Goal: Browse casually

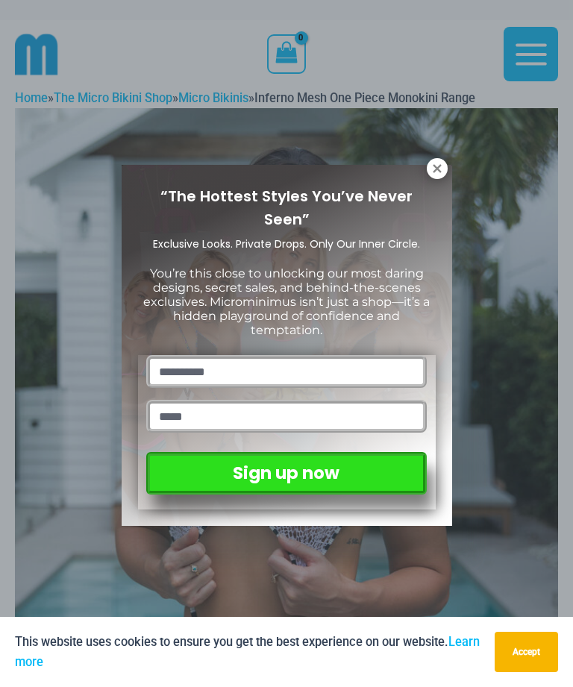
click at [446, 165] on button at bounding box center [437, 168] width 21 height 21
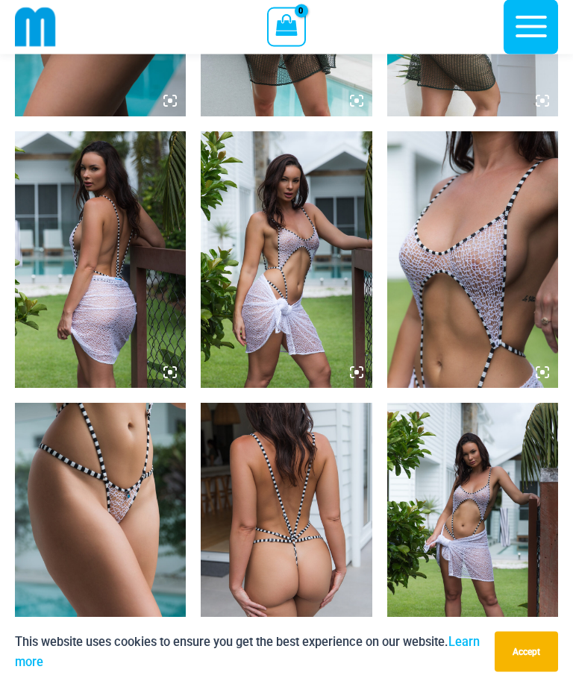
scroll to position [1337, 0]
click at [490, 331] on img at bounding box center [472, 259] width 171 height 257
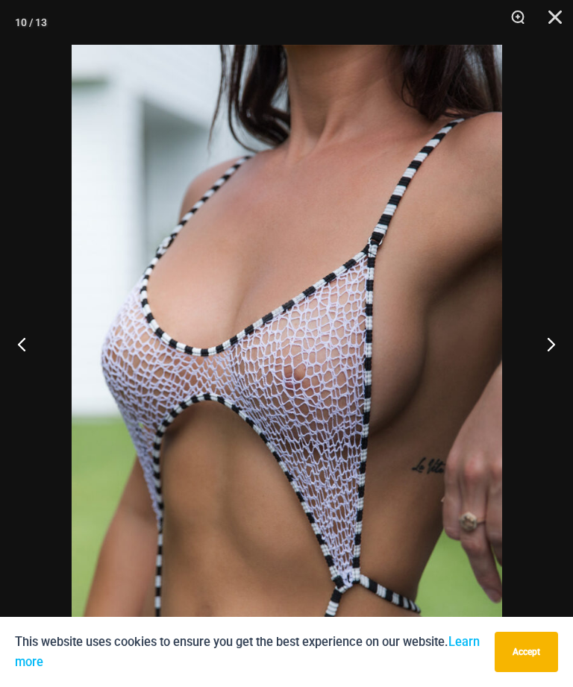
click at [552, 369] on button "Next" at bounding box center [545, 344] width 56 height 75
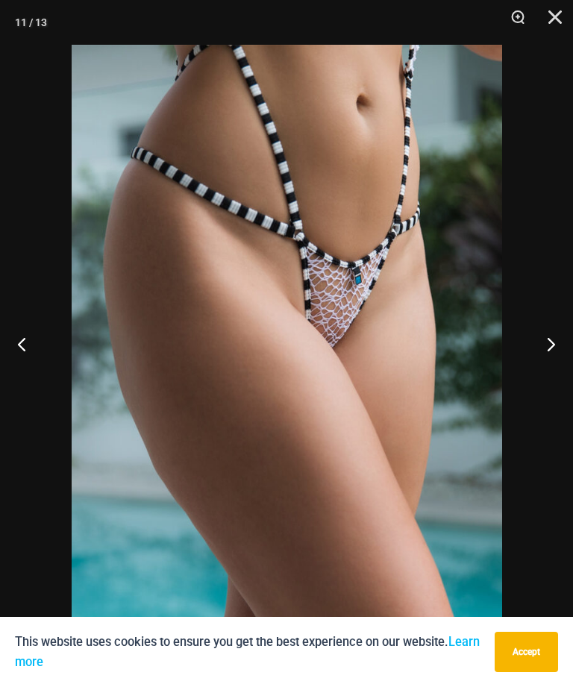
click at [543, 365] on button "Next" at bounding box center [545, 344] width 56 height 75
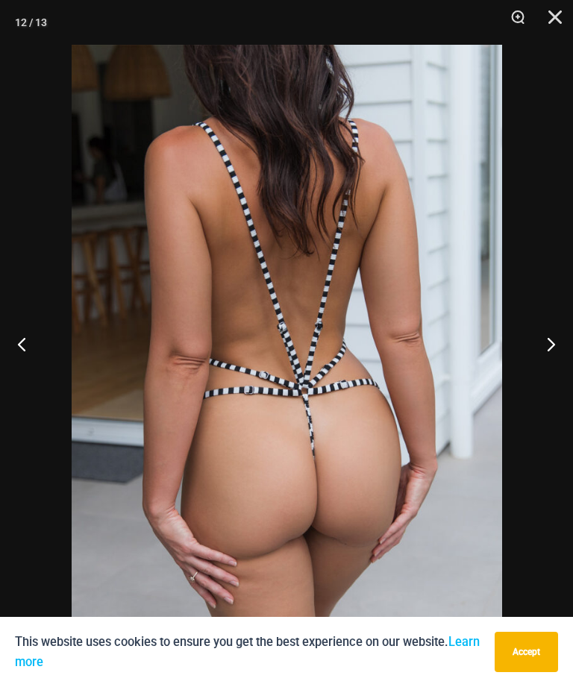
click at [537, 366] on button "Next" at bounding box center [545, 344] width 56 height 75
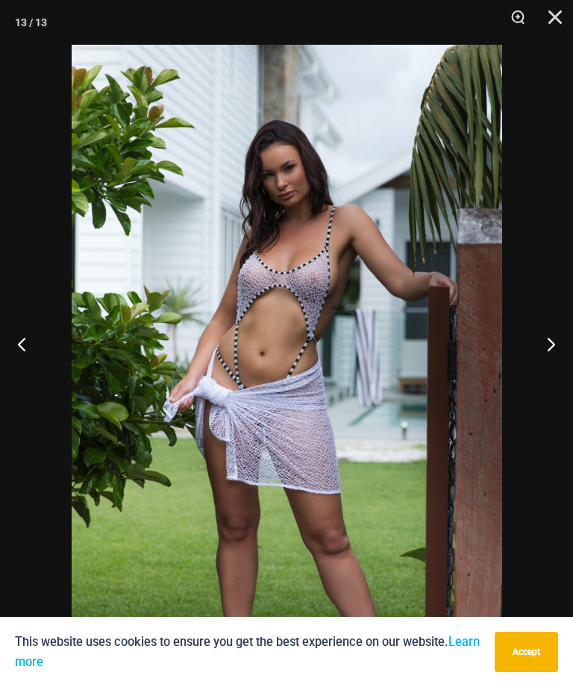
click at [540, 365] on button "Next" at bounding box center [545, 344] width 56 height 75
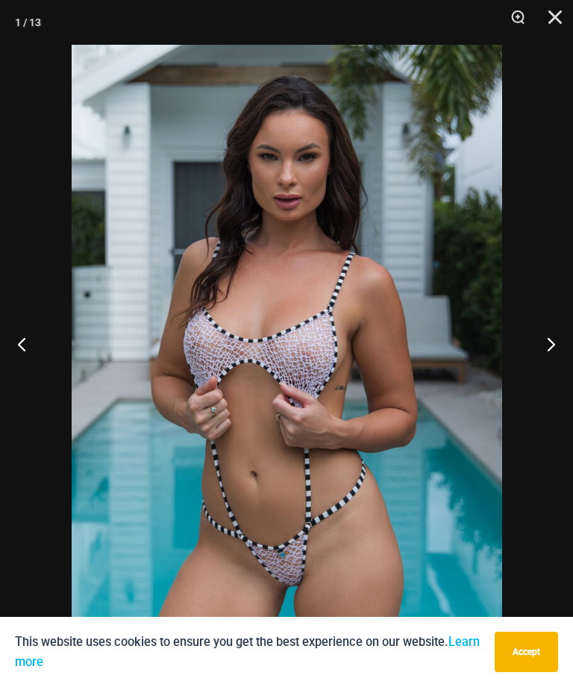
click at [541, 365] on button "Next" at bounding box center [545, 344] width 56 height 75
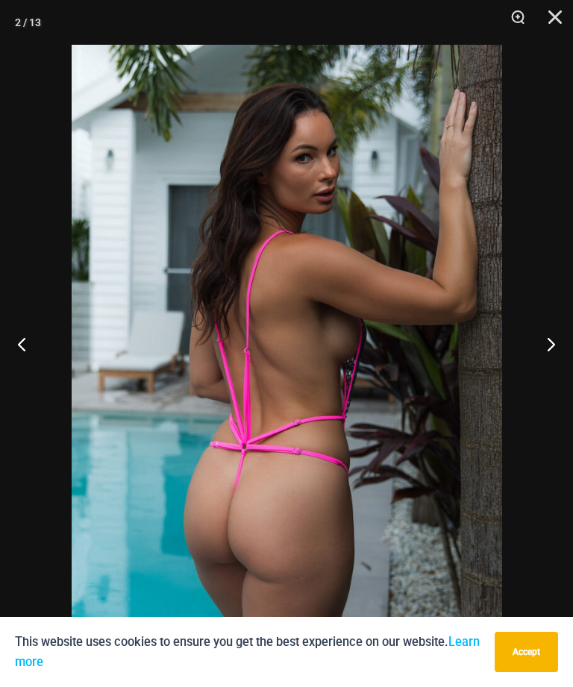
click at [546, 364] on button "Next" at bounding box center [545, 344] width 56 height 75
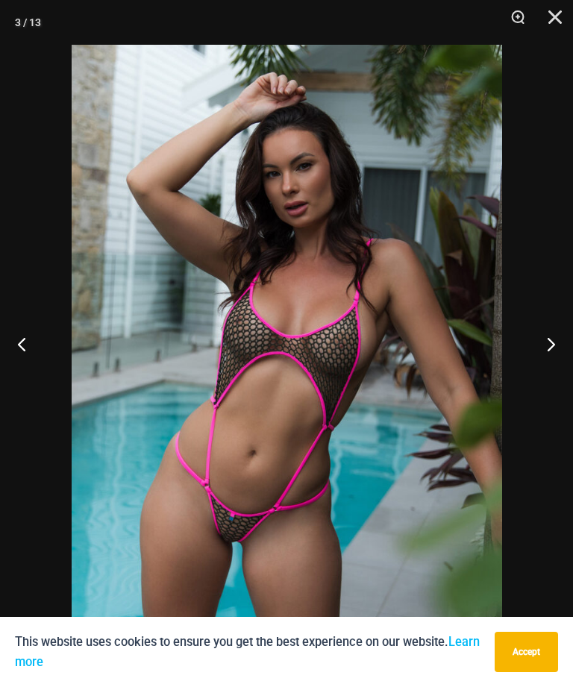
click at [4, 364] on button "Previous" at bounding box center [28, 344] width 56 height 75
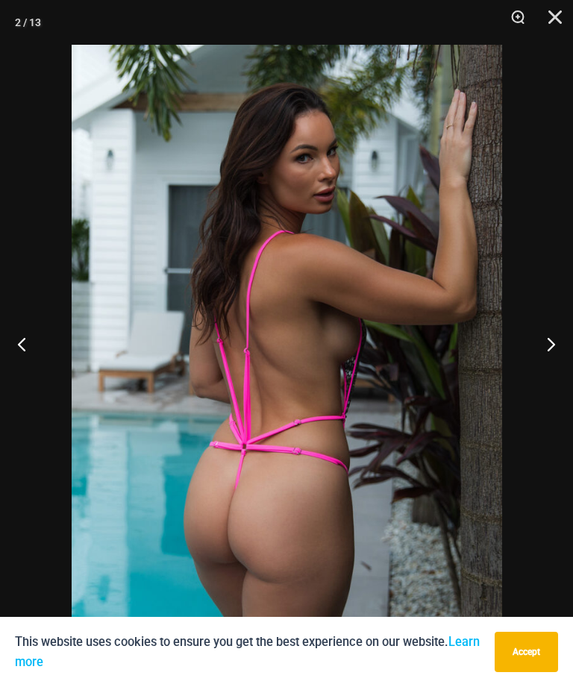
click at [531, 374] on button "Next" at bounding box center [545, 344] width 56 height 75
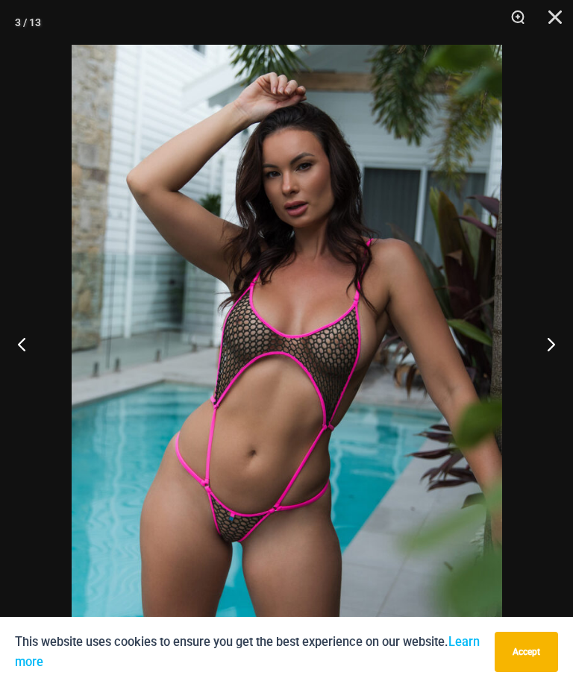
click at [534, 372] on button "Next" at bounding box center [545, 344] width 56 height 75
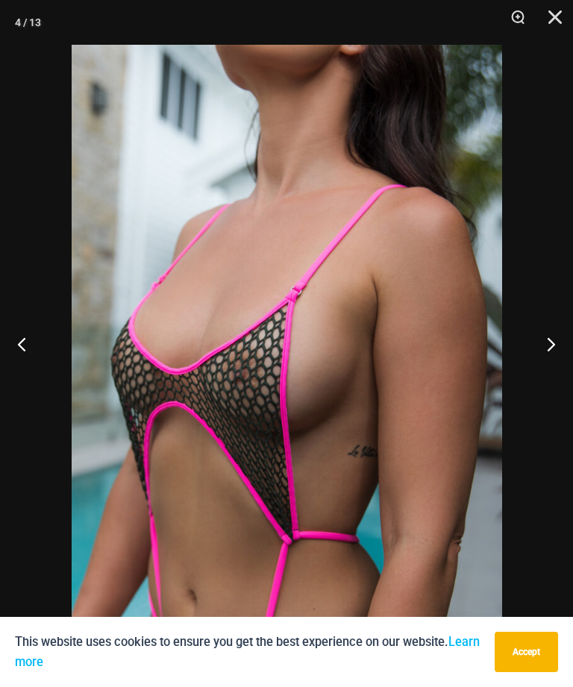
click at [526, 381] on button "Next" at bounding box center [545, 344] width 56 height 75
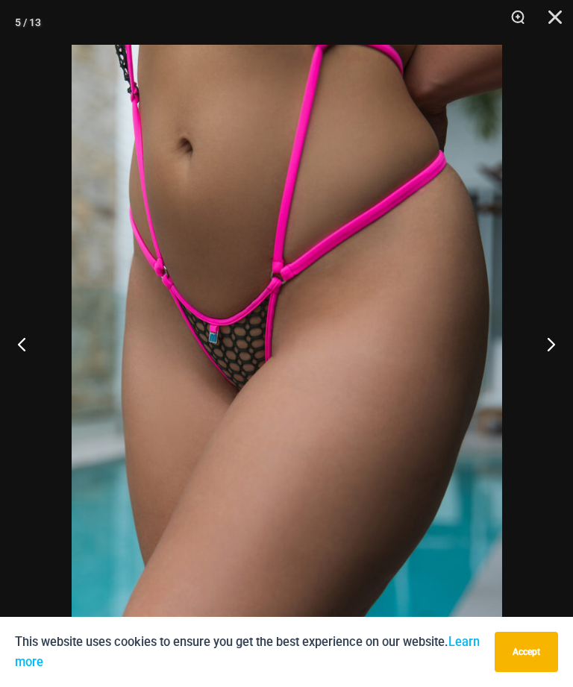
click at [20, 369] on button "Previous" at bounding box center [28, 344] width 56 height 75
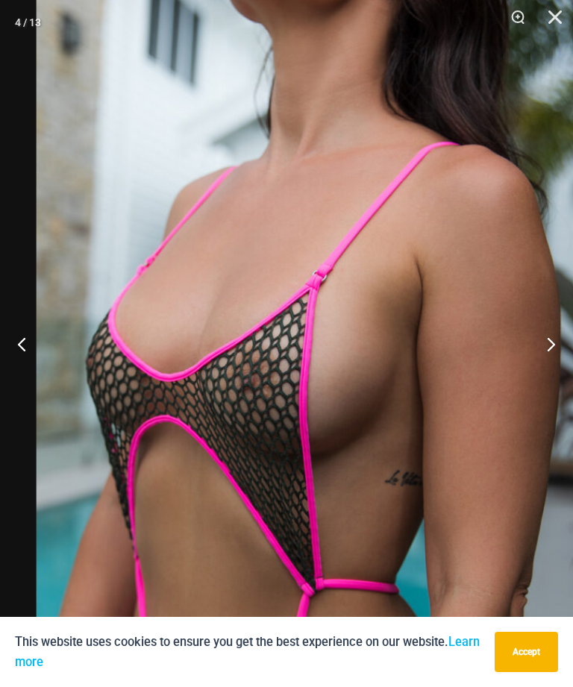
click at [540, 375] on button "Next" at bounding box center [545, 344] width 56 height 75
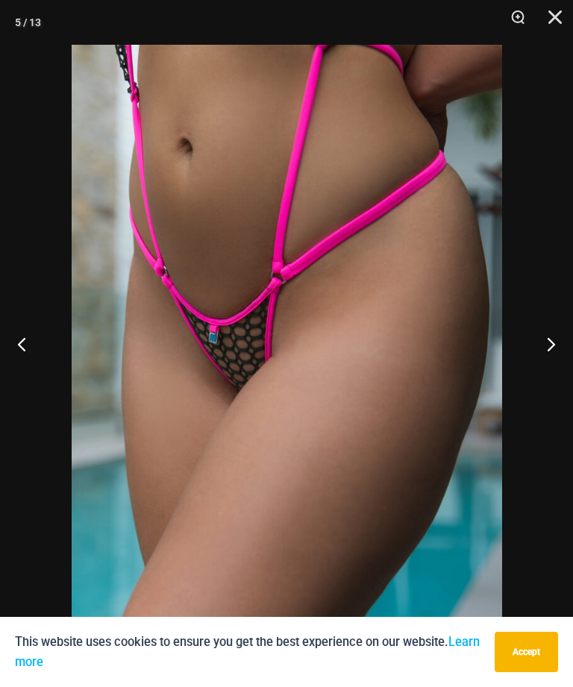
click at [546, 366] on button "Next" at bounding box center [545, 344] width 56 height 75
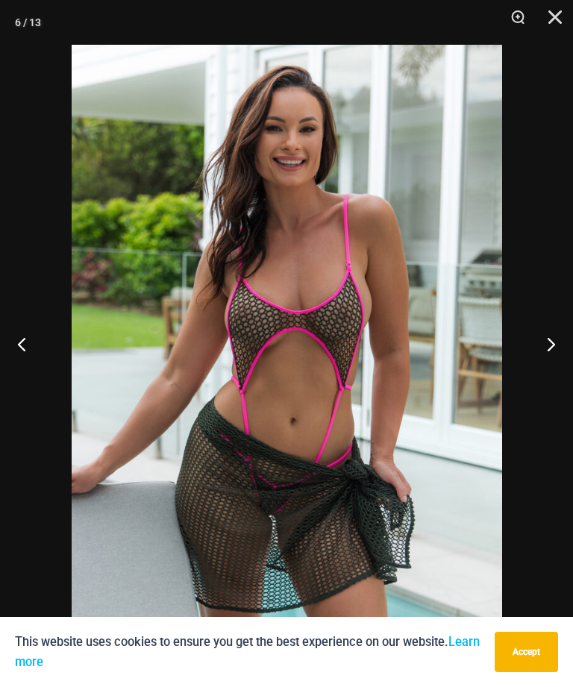
click at [539, 373] on button "Next" at bounding box center [545, 344] width 56 height 75
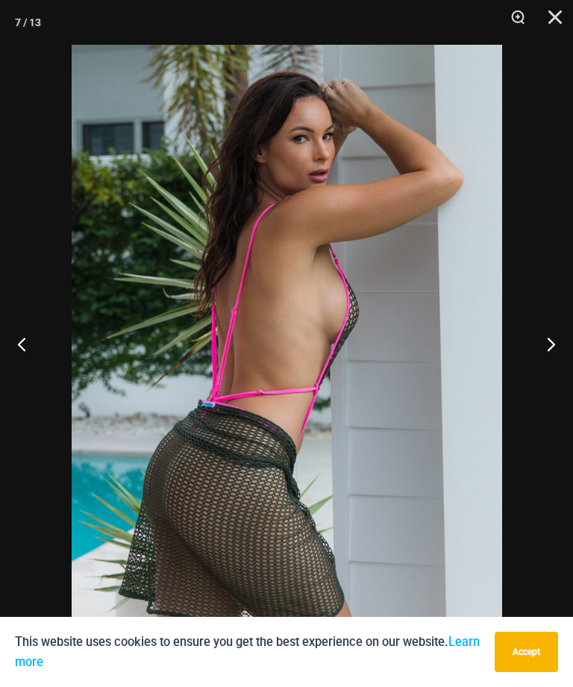
click at [537, 375] on button "Next" at bounding box center [545, 344] width 56 height 75
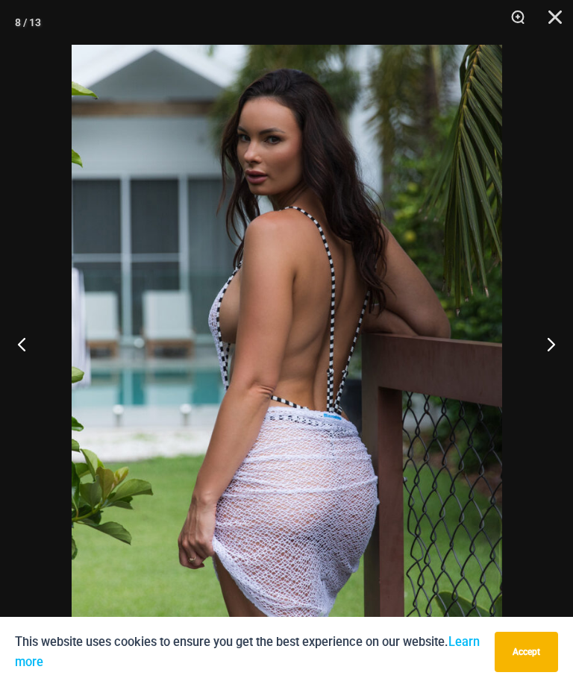
click at [540, 375] on button "Next" at bounding box center [545, 344] width 56 height 75
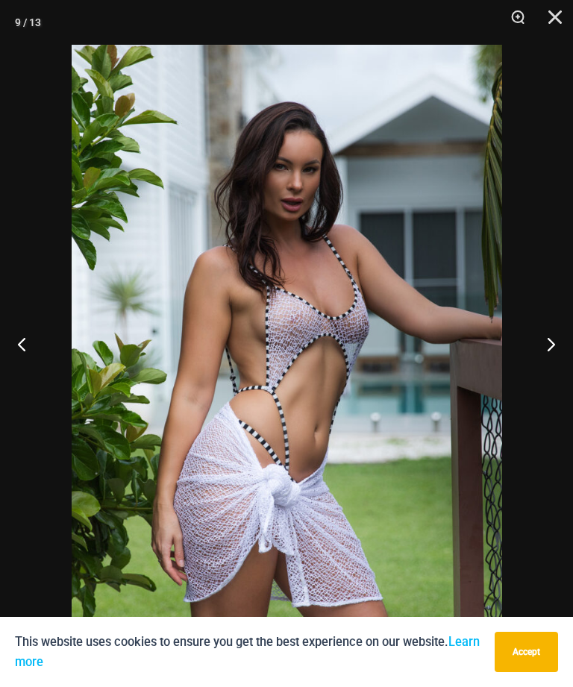
click at [533, 378] on button "Next" at bounding box center [545, 344] width 56 height 75
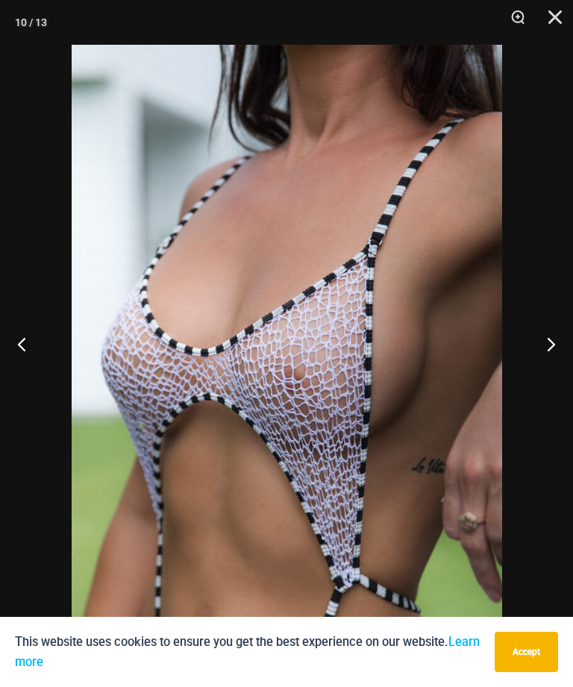
click at [555, 13] on button "Close" at bounding box center [549, 22] width 37 height 45
